Goal: Information Seeking & Learning: Learn about a topic

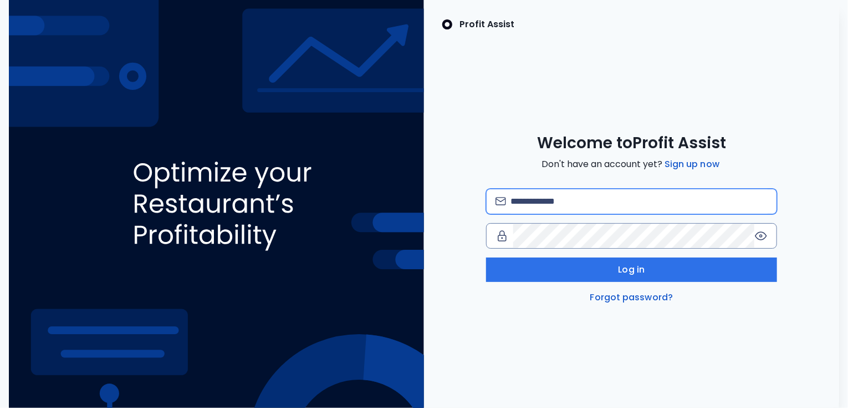
click at [537, 199] on input "email" at bounding box center [639, 201] width 257 height 24
type input "**********"
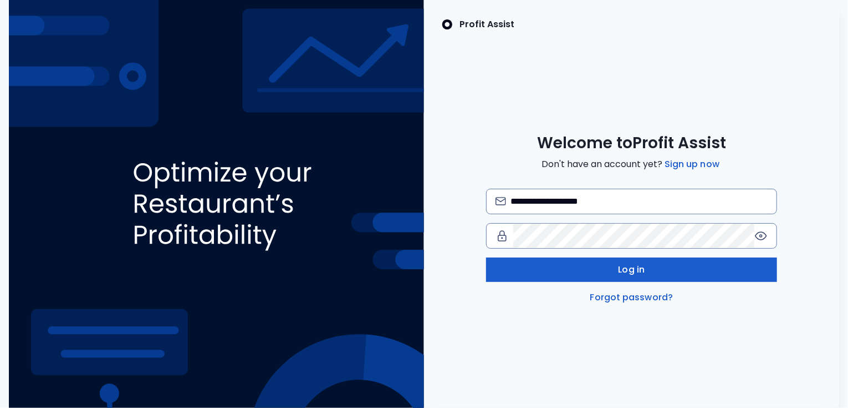
click at [563, 261] on button "Log in" at bounding box center [631, 269] width 291 height 24
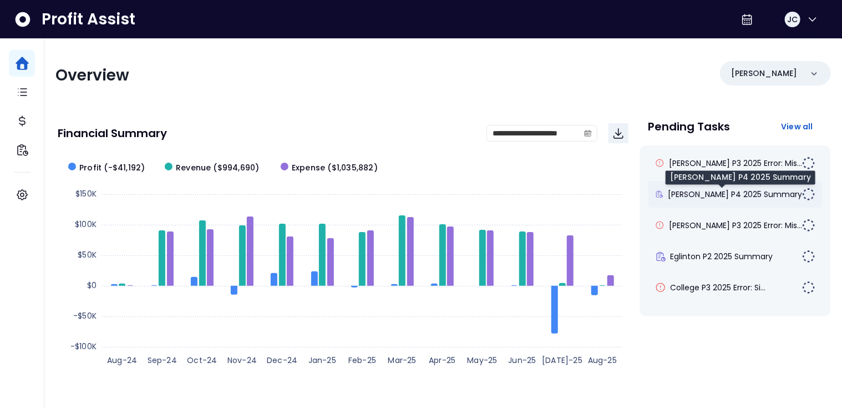
click at [709, 196] on span "[PERSON_NAME] P4 2025 Summary" at bounding box center [735, 194] width 134 height 11
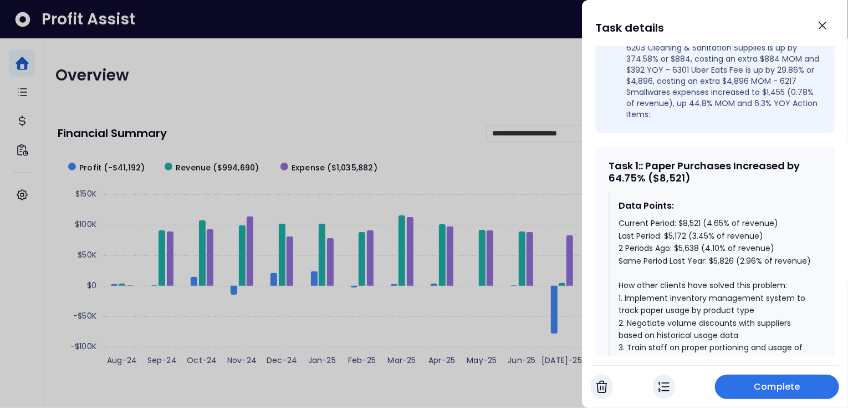
scroll to position [456, 0]
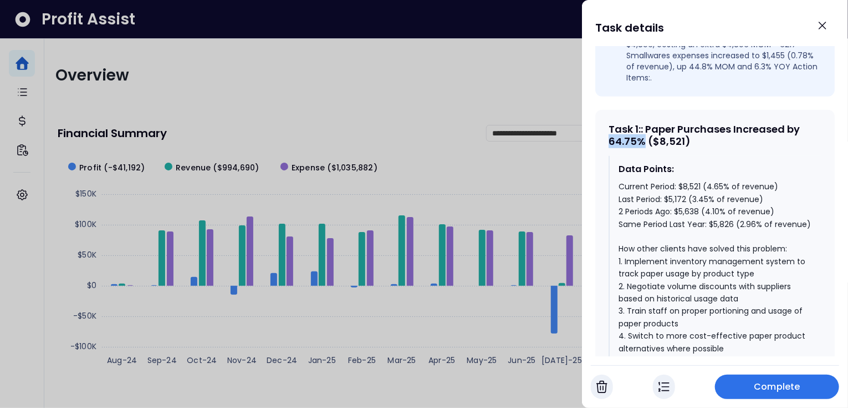
drag, startPoint x: 644, startPoint y: 122, endPoint x: 609, endPoint y: 120, distance: 35.5
click at [609, 123] on div "Task 1 : : Paper Purchases Increased by 64.75% ($8,521)" at bounding box center [715, 135] width 213 height 24
drag, startPoint x: 678, startPoint y: 166, endPoint x: 703, endPoint y: 166, distance: 25.0
click at [703, 180] on div "Current Period: $8,521 (4.65% of revenue) Last Period: $5,172 (3.45% of revenue…" at bounding box center [716, 310] width 194 height 261
drag, startPoint x: 663, startPoint y: 180, endPoint x: 689, endPoint y: 179, distance: 26.1
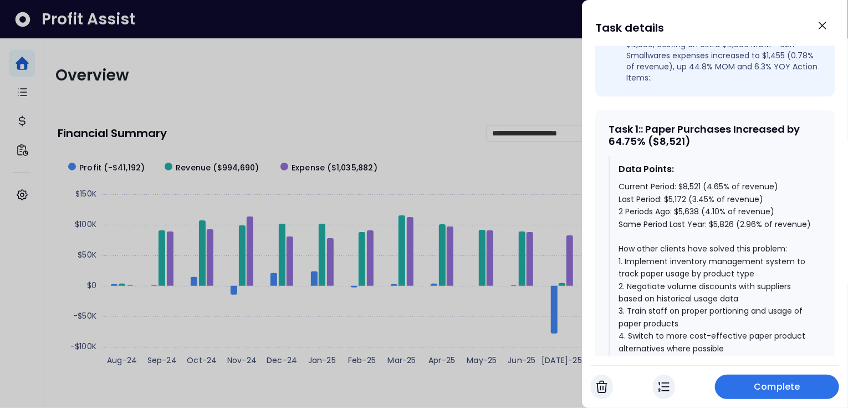
click at [689, 180] on div "Current Period: $8,521 (4.65% of revenue) Last Period: $5,172 (3.45% of revenue…" at bounding box center [716, 310] width 194 height 261
drag, startPoint x: 713, startPoint y: 203, endPoint x: 733, endPoint y: 204, distance: 20.0
click at [732, 205] on div "Current Period: $8,521 (4.65% of revenue) Last Period: $5,172 (3.45% of revenue…" at bounding box center [716, 310] width 194 height 261
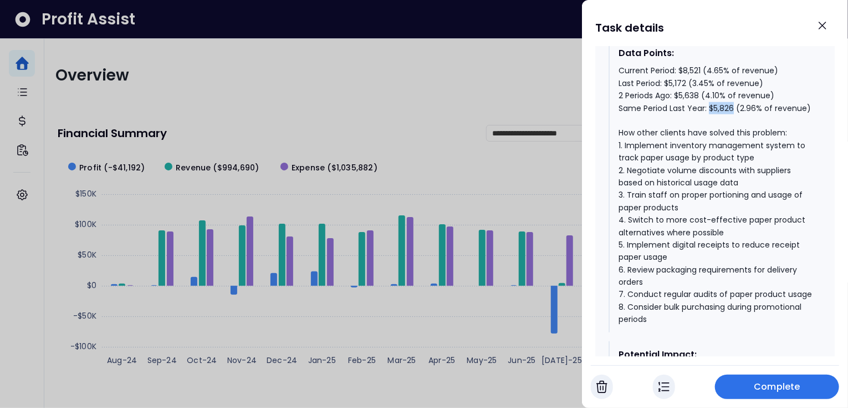
scroll to position [574, 0]
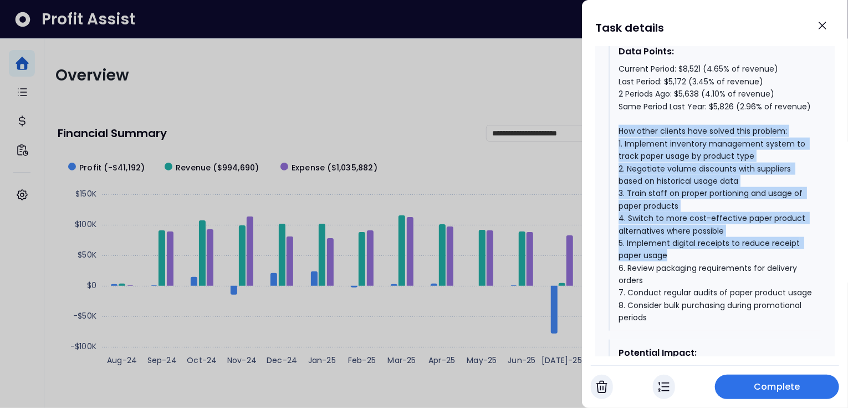
drag, startPoint x: 619, startPoint y: 123, endPoint x: 671, endPoint y: 244, distance: 131.4
click at [671, 244] on div "Current Period: $8,521 (4.65% of revenue) Last Period: $5,172 (3.45% of revenue…" at bounding box center [716, 193] width 194 height 261
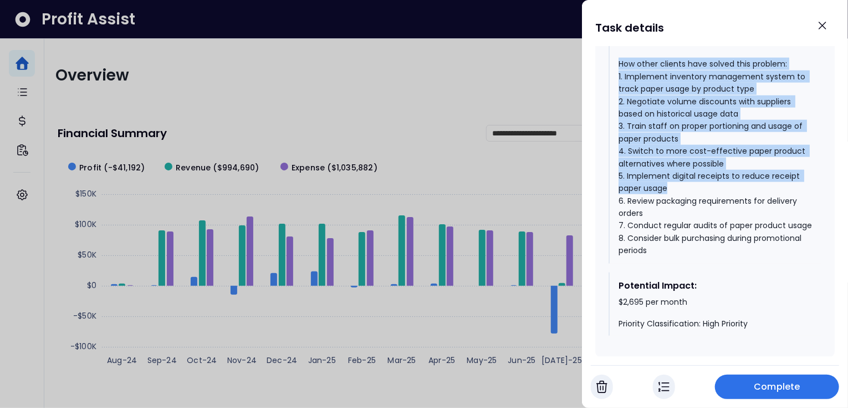
scroll to position [654, 0]
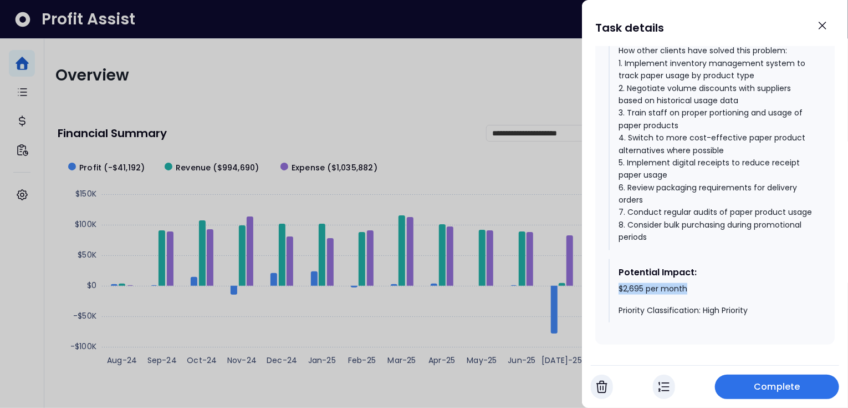
drag, startPoint x: 697, startPoint y: 294, endPoint x: 617, endPoint y: 294, distance: 79.3
click at [618, 294] on div "Potential Impact: $2,695 per month Priority Classification: High Priority" at bounding box center [715, 291] width 213 height 64
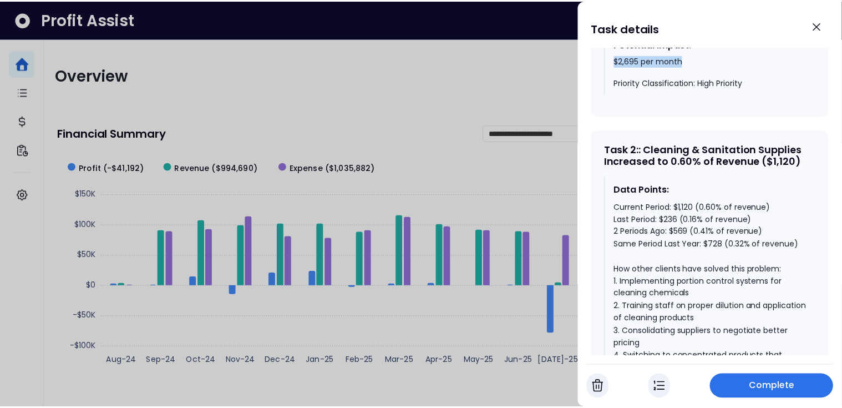
scroll to position [883, 0]
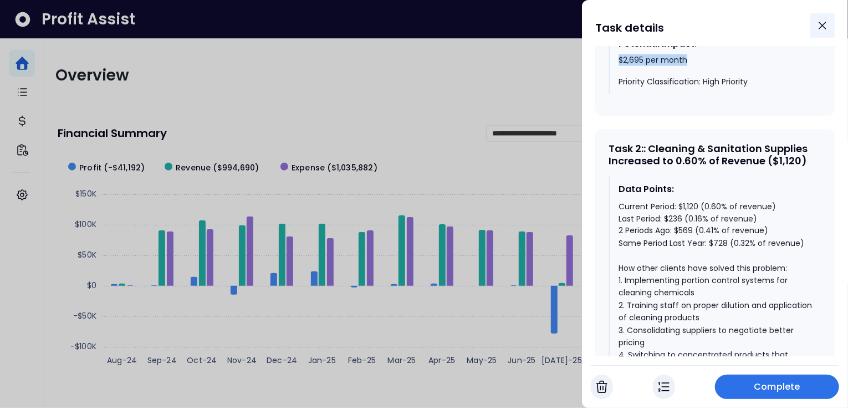
click at [824, 26] on icon "Close" at bounding box center [823, 25] width 7 height 7
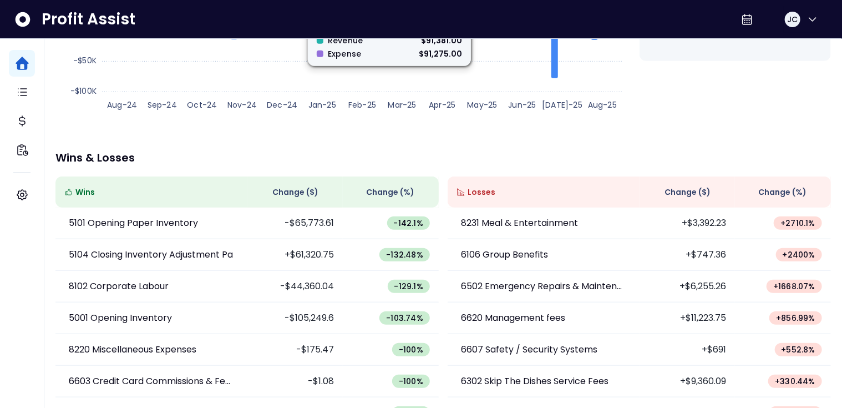
scroll to position [288, 0]
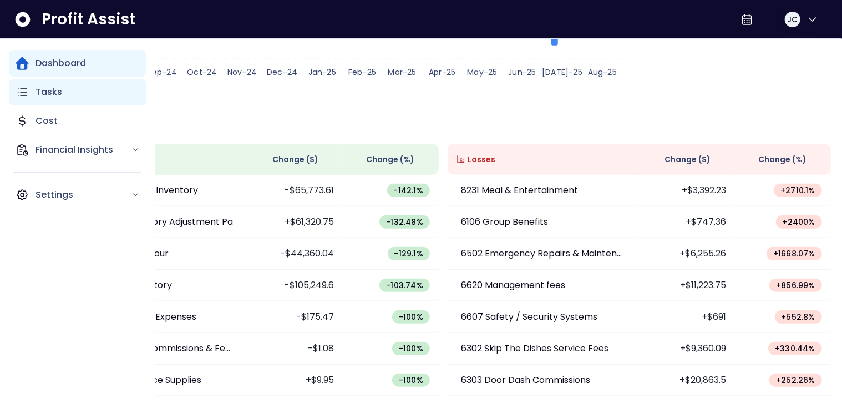
click at [41, 93] on p "Tasks" at bounding box center [48, 91] width 27 height 13
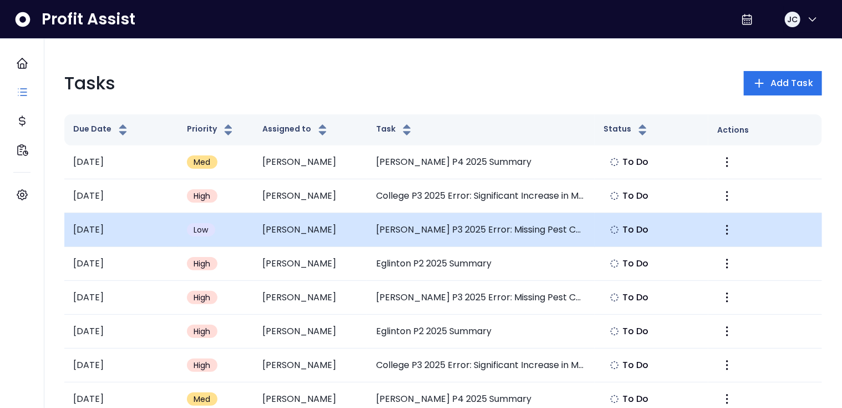
click at [466, 225] on td "[PERSON_NAME] P3 2025 Error: Missing Pest Control Expense" at bounding box center [480, 230] width 227 height 34
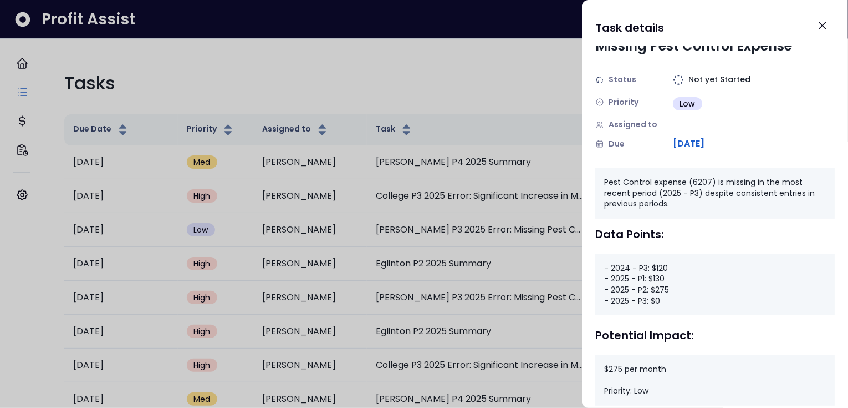
scroll to position [50, 0]
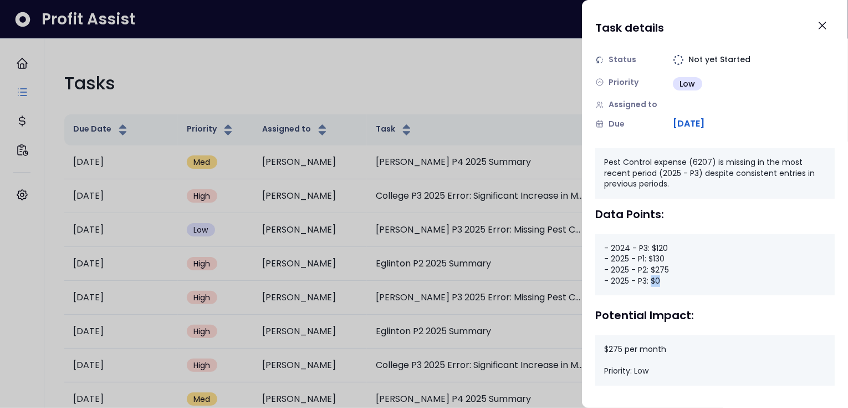
drag, startPoint x: 662, startPoint y: 281, endPoint x: 652, endPoint y: 282, distance: 10.0
click at [652, 282] on div "- 2024 - P3: $120 - 2025 - P1: $130 - 2025 - P2: $275 - 2025 - P3: $0" at bounding box center [716, 264] width 240 height 61
drag, startPoint x: 604, startPoint y: 349, endPoint x: 667, endPoint y: 349, distance: 62.7
click at [667, 349] on div "$275 per month Priority: Low" at bounding box center [716, 360] width 240 height 50
drag, startPoint x: 664, startPoint y: 279, endPoint x: 607, endPoint y: 282, distance: 57.7
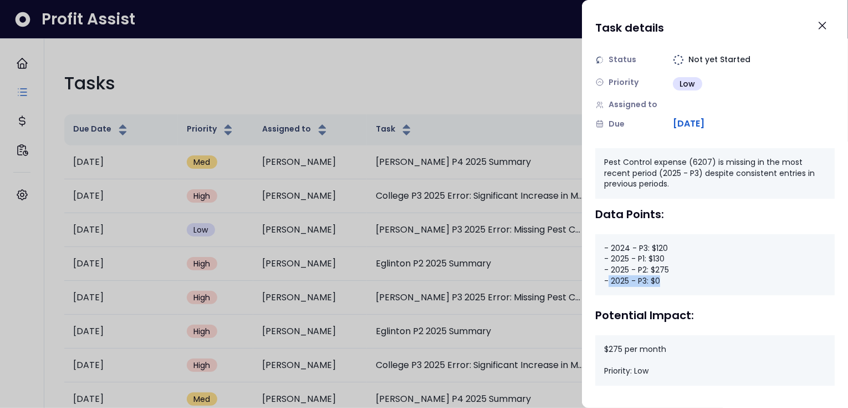
click at [607, 282] on div "- 2024 - P3: $120 - 2025 - P1: $130 - 2025 - P2: $275 - 2025 - P3: $0" at bounding box center [716, 264] width 240 height 61
drag, startPoint x: 606, startPoint y: 349, endPoint x: 673, endPoint y: 350, distance: 66.6
click at [673, 350] on div "$275 per month Priority: Low" at bounding box center [716, 360] width 240 height 50
click at [822, 31] on icon "Close" at bounding box center [822, 25] width 13 height 13
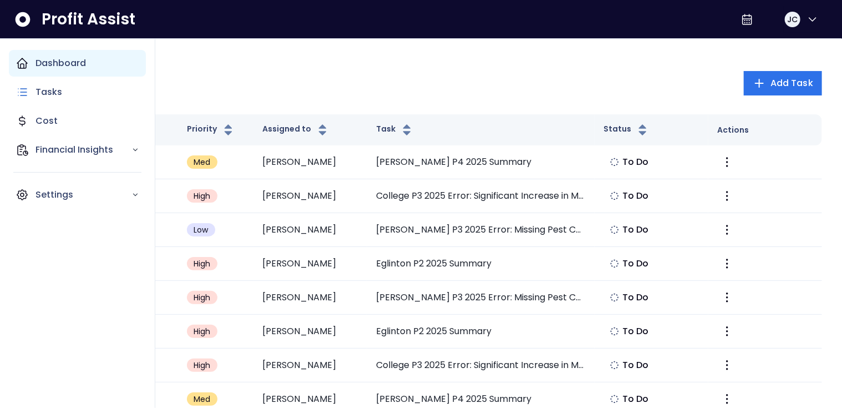
click at [43, 68] on p "Dashboard" at bounding box center [60, 63] width 50 height 13
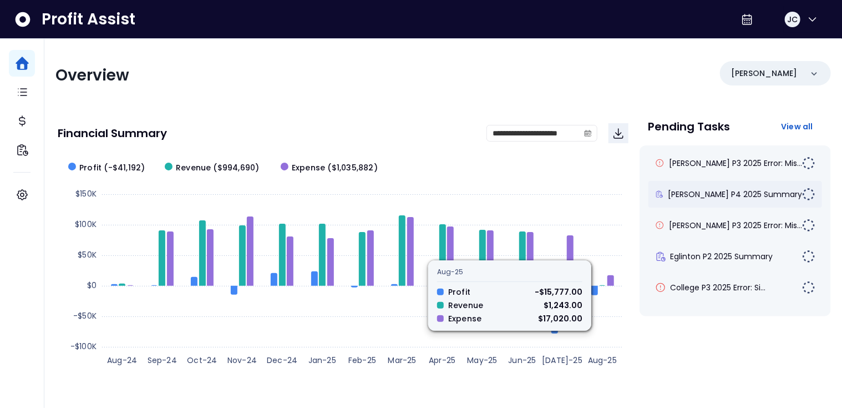
click at [698, 200] on div "[PERSON_NAME] P4 2025 Summary" at bounding box center [735, 194] width 174 height 27
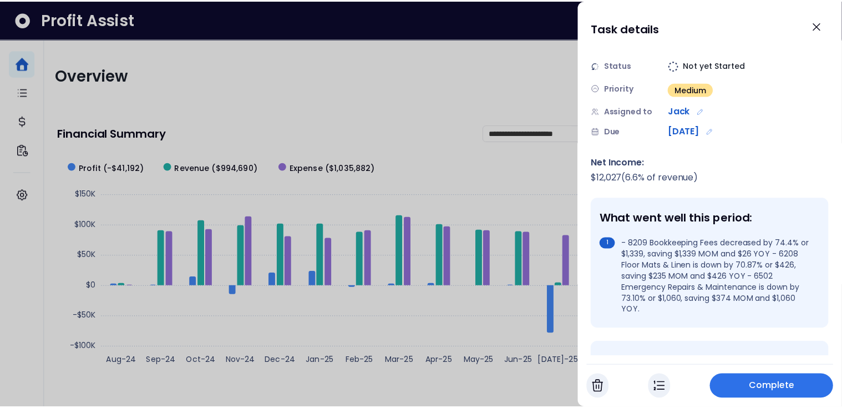
scroll to position [52, 0]
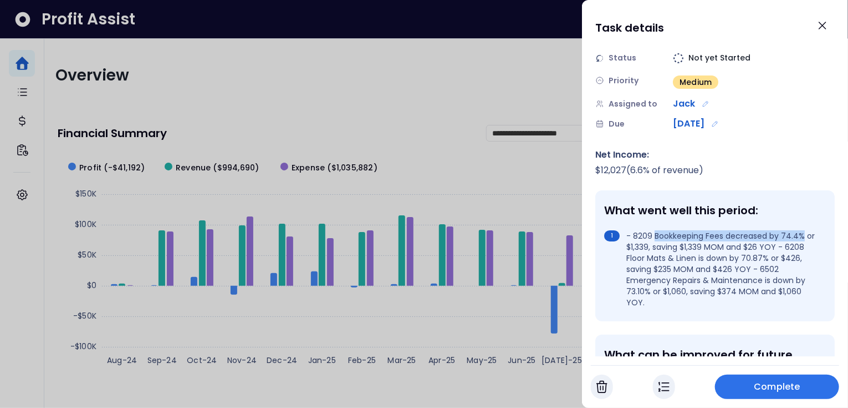
drag, startPoint x: 656, startPoint y: 215, endPoint x: 801, endPoint y: 214, distance: 145.3
click at [801, 230] on li "- 8209 Bookkeeping Fees decreased by 74.4% or $1,339, saving $1,339 MOM and $26…" at bounding box center [712, 269] width 217 height 78
click at [782, 230] on li "- 8209 Bookkeeping Fees decreased by 74.4% or $1,339, saving $1,339 MOM and $26…" at bounding box center [712, 269] width 217 height 78
drag, startPoint x: 783, startPoint y: 215, endPoint x: 801, endPoint y: 217, distance: 17.9
click at [801, 230] on li "- 8209 Bookkeeping Fees decreased by 74.4% or $1,339, saving $1,339 MOM and $26…" at bounding box center [712, 269] width 217 height 78
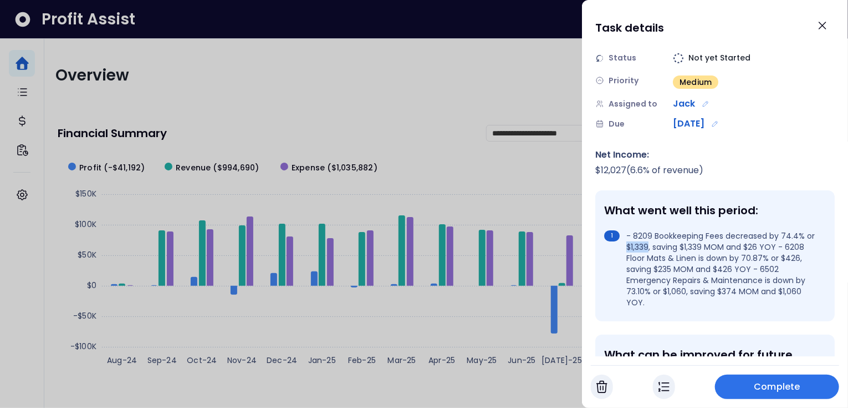
drag, startPoint x: 649, startPoint y: 226, endPoint x: 625, endPoint y: 227, distance: 23.9
click at [625, 230] on li "- 8209 Bookkeeping Fees decreased by 74.4% or $1,339, saving $1,339 MOM and $26…" at bounding box center [712, 269] width 217 height 78
click at [824, 29] on icon "Close" at bounding box center [822, 25] width 13 height 13
